Goal: Task Accomplishment & Management: Manage account settings

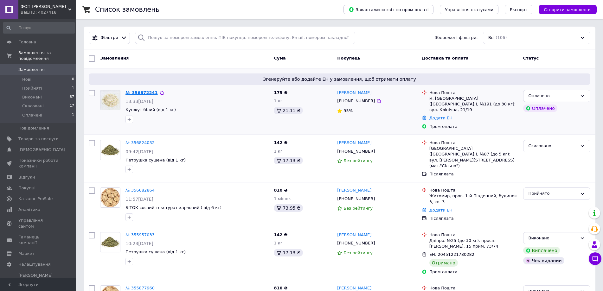
click at [137, 94] on link "№ 356872241" at bounding box center [142, 92] width 32 height 5
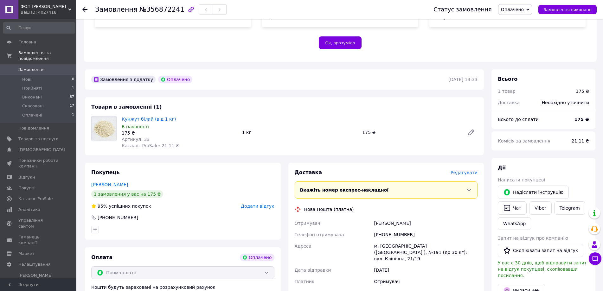
scroll to position [190, 0]
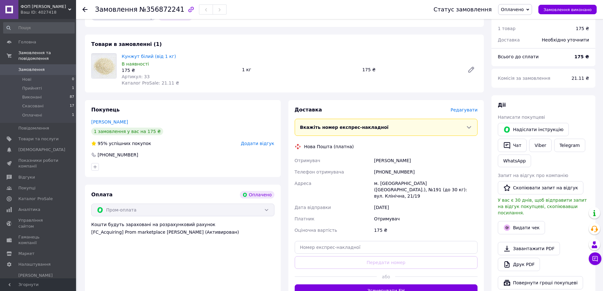
click at [86, 9] on icon at bounding box center [84, 9] width 5 height 5
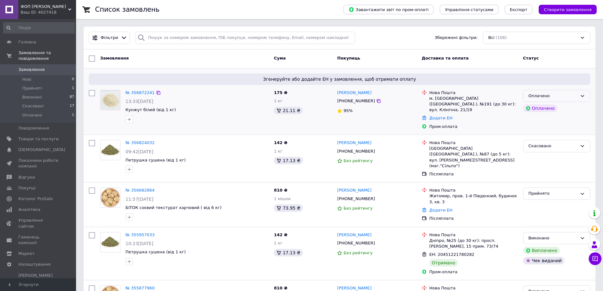
click at [583, 96] on icon at bounding box center [582, 96] width 5 height 5
click at [548, 108] on li "Прийнято" at bounding box center [557, 109] width 67 height 12
click at [134, 188] on link "№ 356682864" at bounding box center [140, 190] width 29 height 5
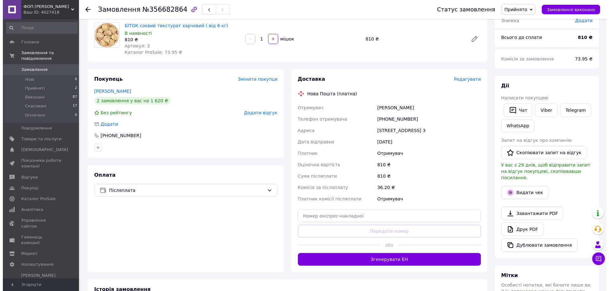
scroll to position [63, 0]
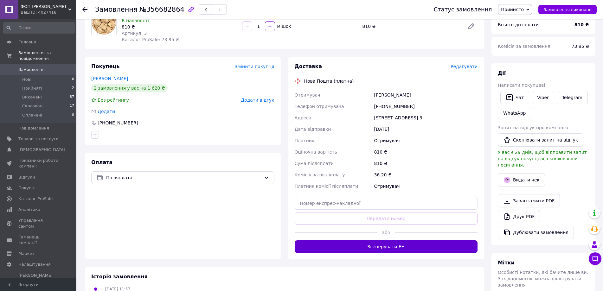
click at [381, 247] on button "Згенерувати ЕН" at bounding box center [386, 247] width 183 height 13
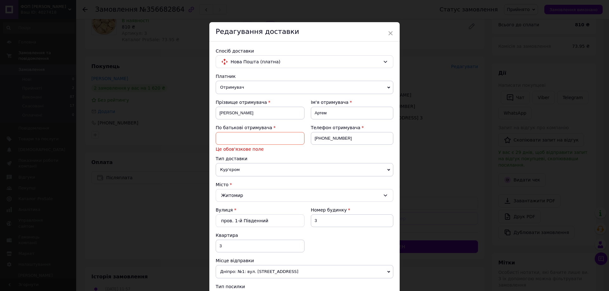
click at [219, 137] on input at bounding box center [260, 138] width 89 height 13
type input "[PERSON_NAME]"
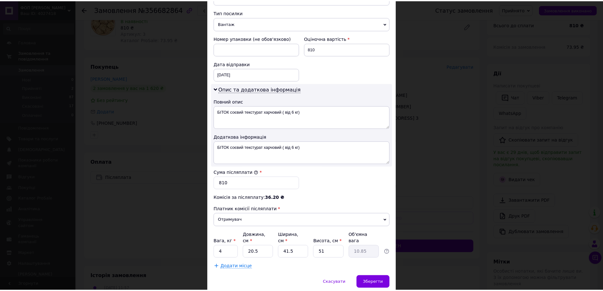
scroll to position [289, 0]
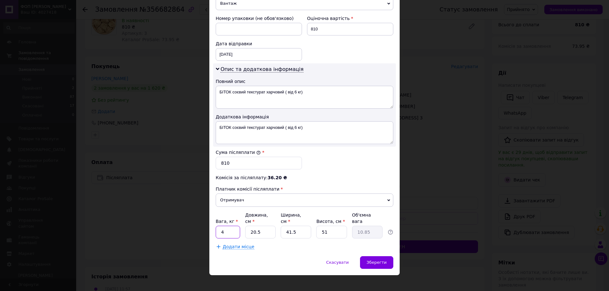
click at [223, 226] on input "4" at bounding box center [228, 232] width 24 height 13
drag, startPoint x: 224, startPoint y: 227, endPoint x: 214, endPoint y: 225, distance: 10.9
click at [214, 225] on div "Спосіб доставки Нова Пошта (платна) Платник Отримувач Відправник Прізвище отрим…" at bounding box center [304, 5] width 190 height 504
type input "6"
click at [375, 260] on span "Зберегти" at bounding box center [377, 262] width 20 height 5
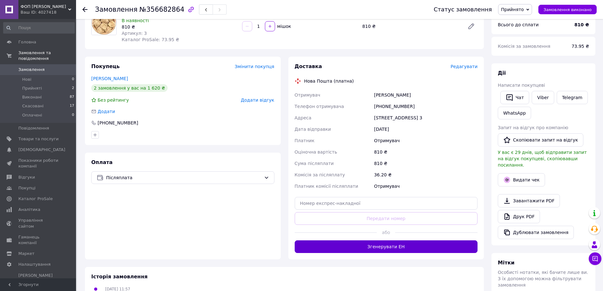
click at [380, 247] on button "Згенерувати ЕН" at bounding box center [386, 247] width 183 height 13
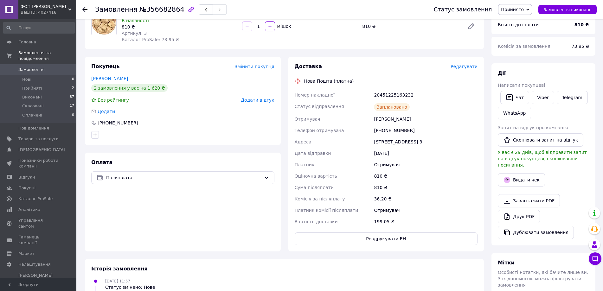
scroll to position [95, 0]
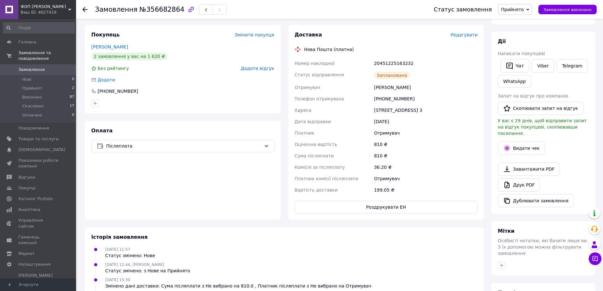
click at [85, 9] on use at bounding box center [84, 9] width 5 height 5
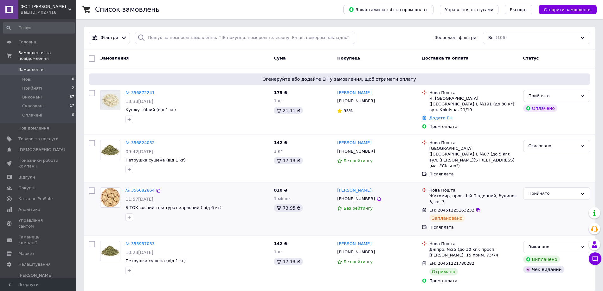
click at [134, 188] on link "№ 356682864" at bounding box center [140, 190] width 29 height 5
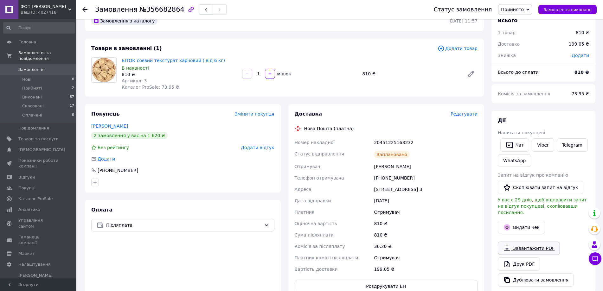
scroll to position [32, 0]
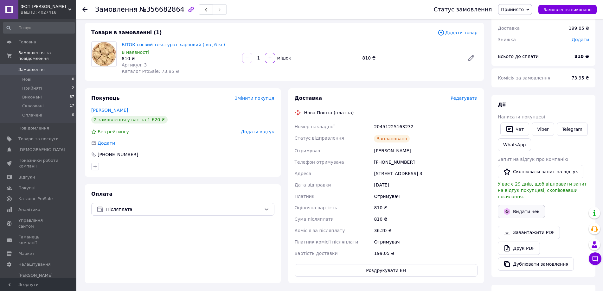
click at [526, 205] on button "Видати чек" at bounding box center [521, 211] width 47 height 13
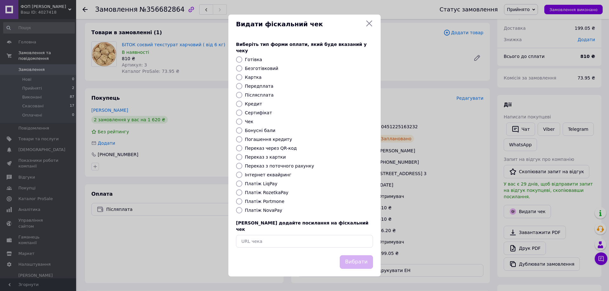
click at [239, 68] on input "Безготівковий" at bounding box center [239, 68] width 6 height 6
radio input "true"
click at [357, 257] on button "Вибрати" at bounding box center [356, 263] width 33 height 14
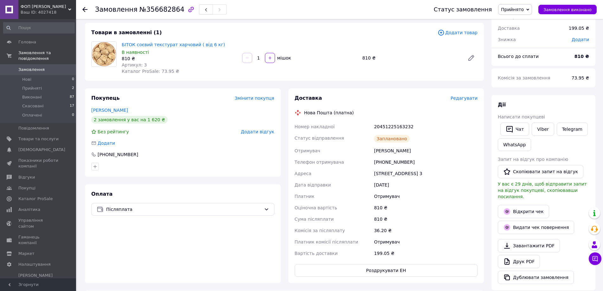
click at [85, 9] on use at bounding box center [84, 9] width 5 height 5
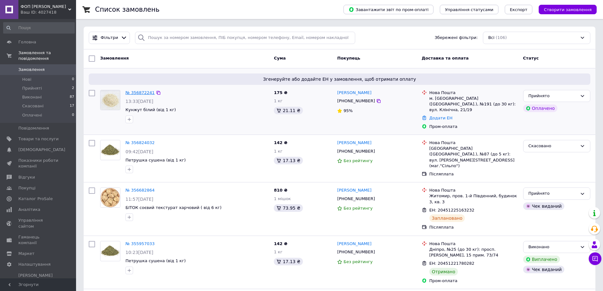
click at [134, 94] on link "№ 356872241" at bounding box center [140, 92] width 29 height 5
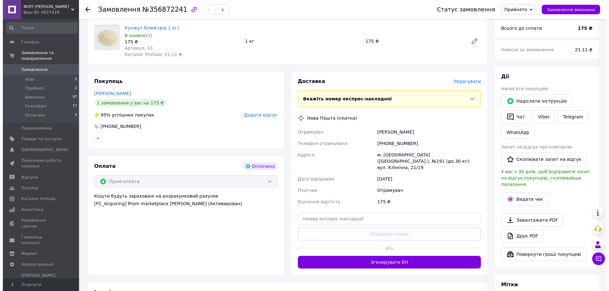
scroll to position [222, 0]
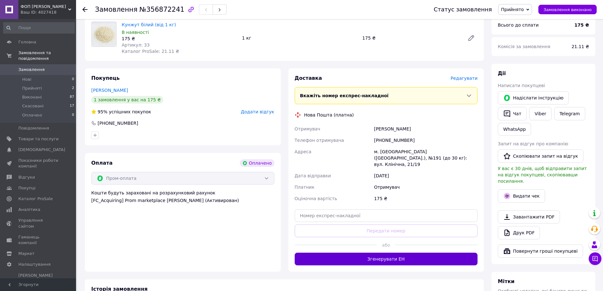
click at [386, 253] on button "Згенерувати ЕН" at bounding box center [386, 259] width 183 height 13
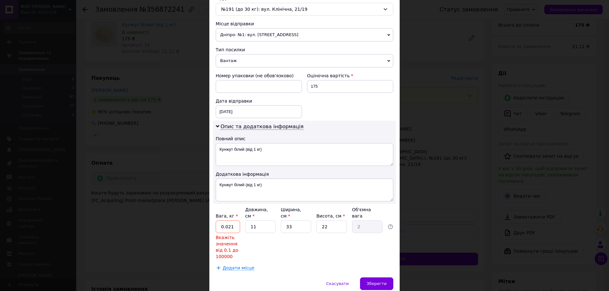
scroll to position [227, 0]
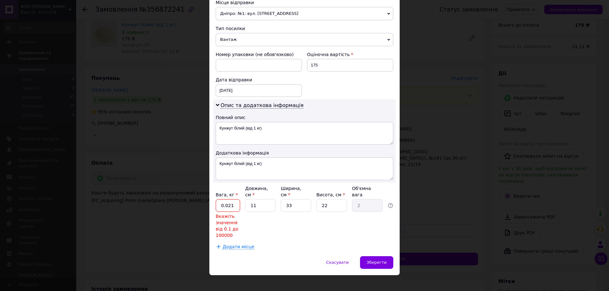
drag, startPoint x: 231, startPoint y: 200, endPoint x: 215, endPoint y: 199, distance: 16.8
click at [216, 199] on input "0.021" at bounding box center [228, 205] width 24 height 13
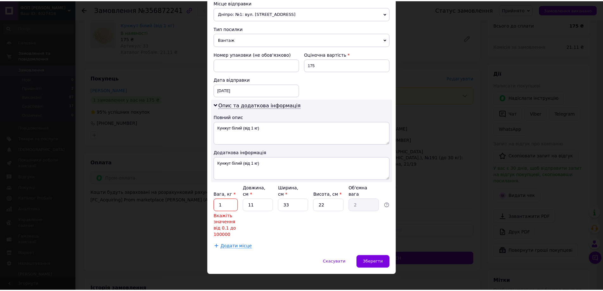
scroll to position [201, 0]
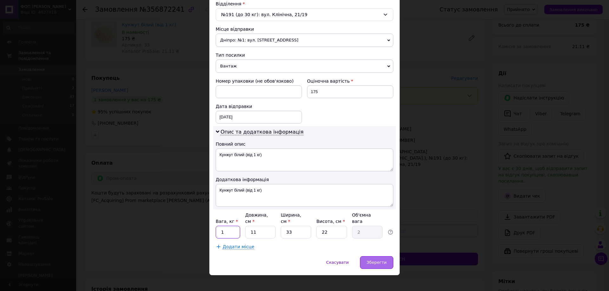
type input "1"
click at [380, 260] on span "Зберегти" at bounding box center [377, 262] width 20 height 5
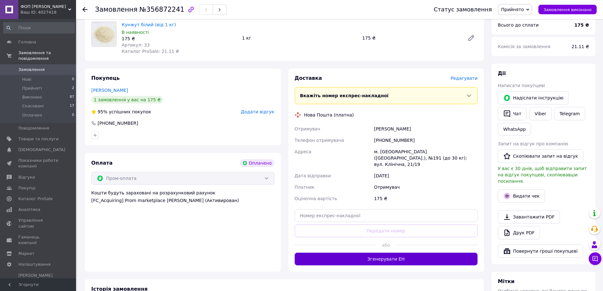
click at [382, 253] on button "Згенерувати ЕН" at bounding box center [386, 259] width 183 height 13
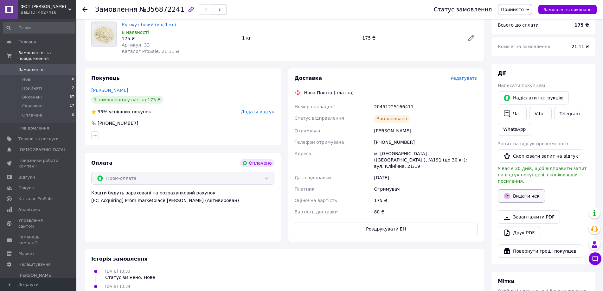
click at [521, 190] on button "Видати чек" at bounding box center [521, 196] width 47 height 13
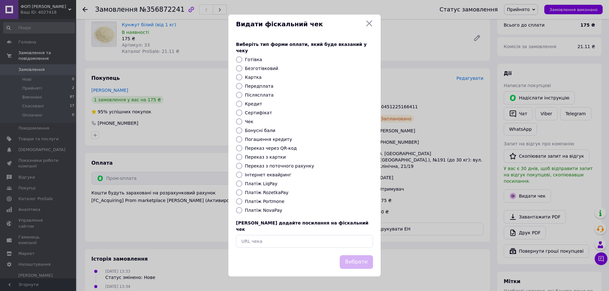
click at [238, 69] on input "Безготівковий" at bounding box center [239, 68] width 6 height 6
radio input "true"
click at [357, 257] on button "Вибрати" at bounding box center [356, 263] width 33 height 14
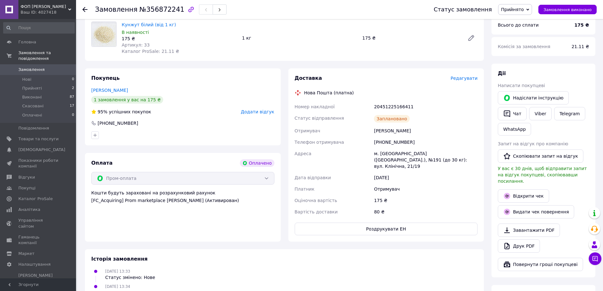
click at [85, 10] on use at bounding box center [84, 9] width 5 height 5
